Goal: Task Accomplishment & Management: Use online tool/utility

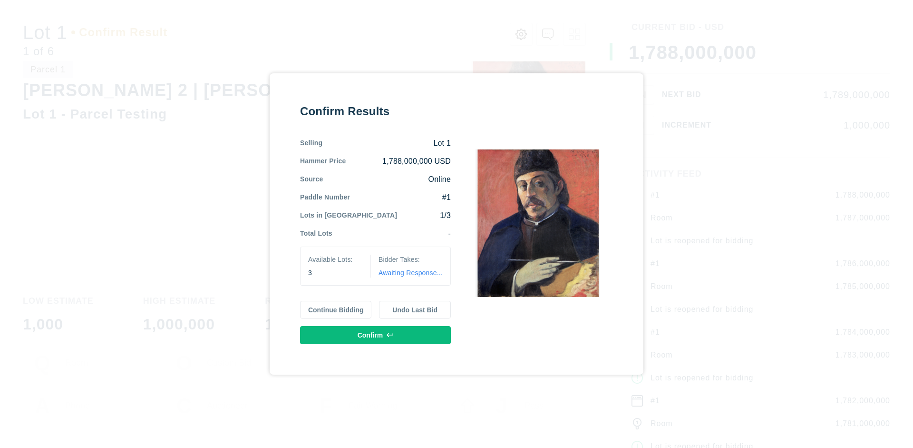
click at [336, 309] on button "Continue Bidding" at bounding box center [336, 310] width 72 height 18
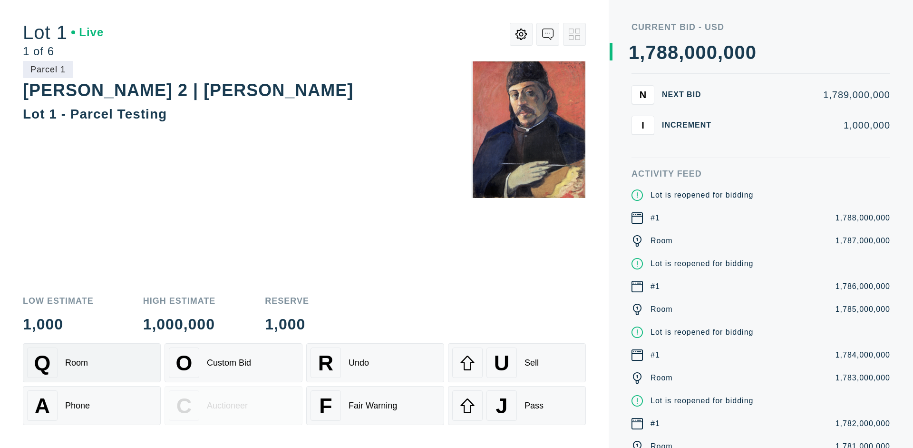
click at [92, 362] on div "Q Room" at bounding box center [91, 362] width 129 height 30
